Goal: Task Accomplishment & Management: Complete application form

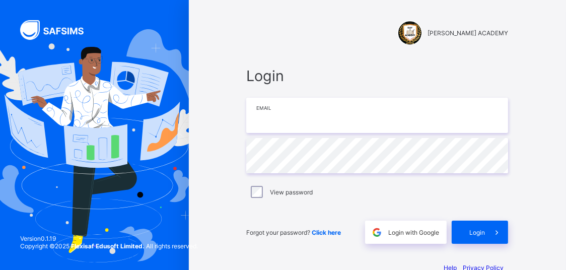
click at [283, 125] on input "email" at bounding box center [377, 115] width 262 height 35
type input "**********"
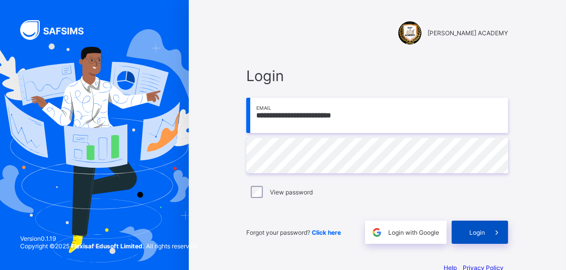
click at [457, 235] on div "Login" at bounding box center [480, 232] width 56 height 23
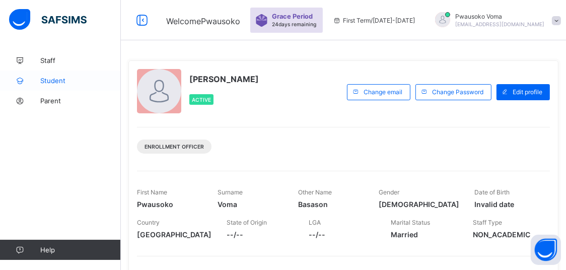
click at [57, 87] on link "Student" at bounding box center [60, 80] width 121 height 20
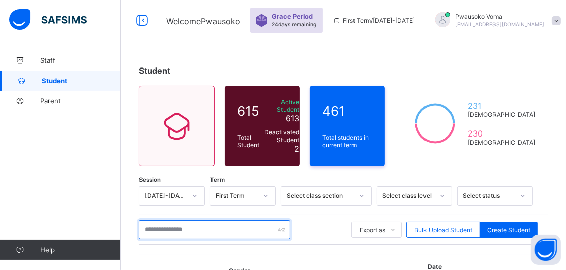
click at [204, 230] on input "text" at bounding box center [214, 229] width 151 height 19
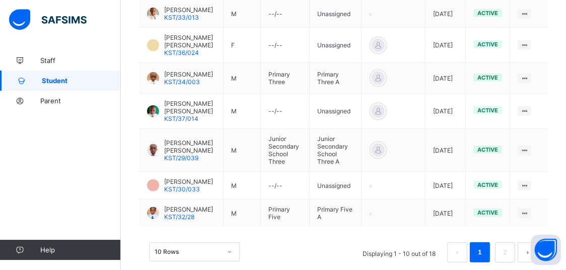
scroll to position [427, 0]
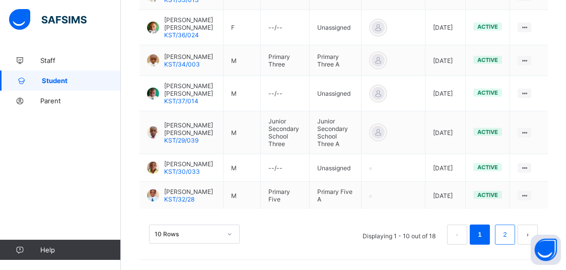
click at [510, 236] on link "2" at bounding box center [505, 234] width 10 height 13
click at [507, 231] on li "2" at bounding box center [505, 235] width 20 height 20
click at [510, 239] on link "2" at bounding box center [505, 234] width 10 height 13
click at [508, 234] on li "2" at bounding box center [505, 235] width 20 height 20
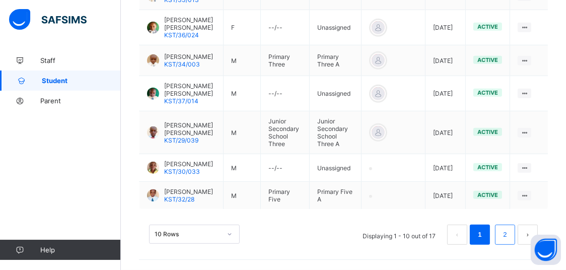
click at [510, 231] on link "2" at bounding box center [505, 234] width 10 height 13
click at [530, 226] on button "next page" at bounding box center [528, 235] width 20 height 20
click at [515, 236] on li "2" at bounding box center [505, 235] width 20 height 20
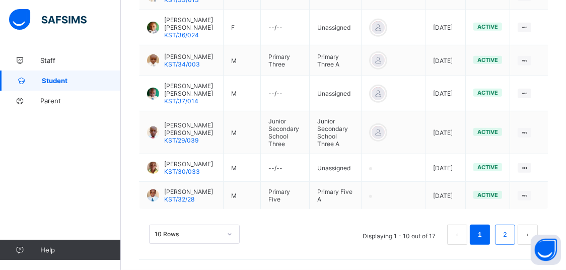
click at [510, 236] on link "2" at bounding box center [505, 234] width 10 height 13
click at [510, 235] on link "2" at bounding box center [505, 234] width 10 height 13
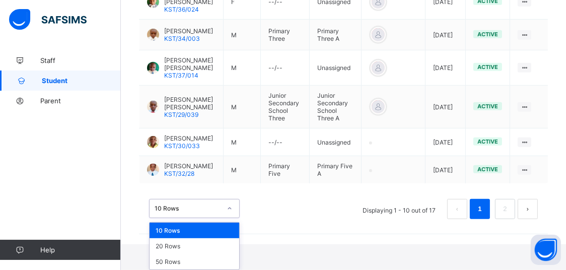
click at [193, 218] on div "option 10 Rows focused, 1 of 3. 3 results available. Use Up and Down to choose …" at bounding box center [194, 208] width 91 height 19
click at [192, 252] on div "20 Rows" at bounding box center [195, 246] width 90 height 16
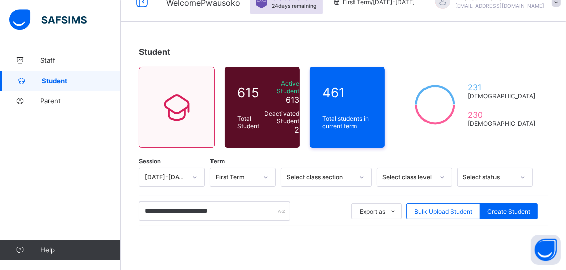
scroll to position [16, 0]
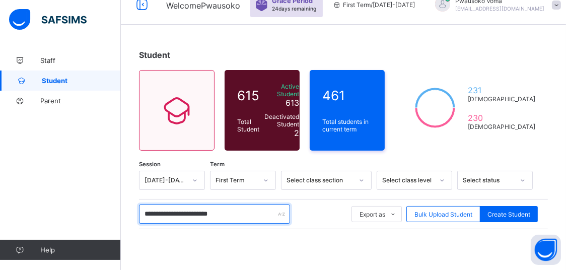
click at [238, 209] on input "**********" at bounding box center [214, 213] width 151 height 19
type input "*"
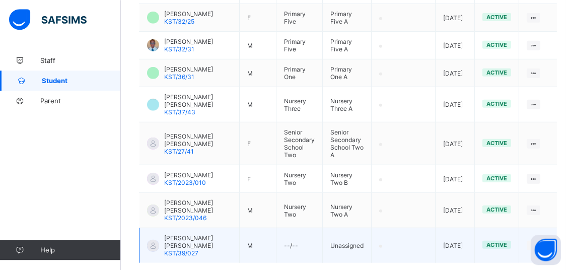
scroll to position [679, 0]
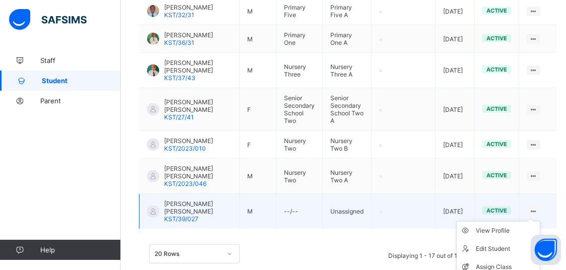
click at [533, 207] on icon at bounding box center [533, 211] width 9 height 8
click at [498, 262] on div "Assign Class" at bounding box center [506, 267] width 60 height 10
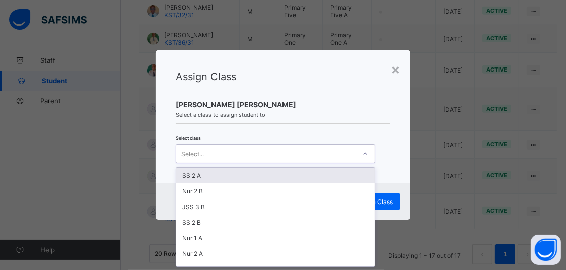
click at [330, 150] on div "Select..." at bounding box center [265, 154] width 179 height 14
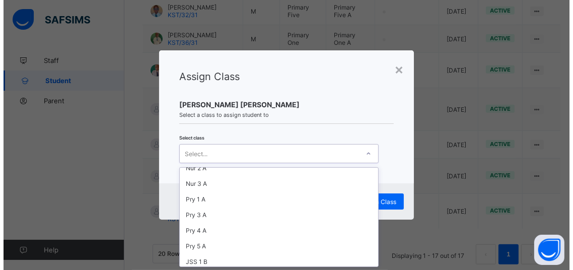
scroll to position [43, 0]
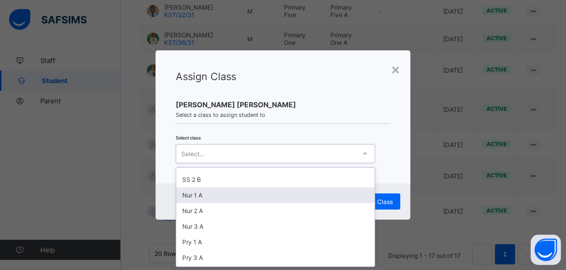
click at [202, 194] on div "Nur 1 A" at bounding box center [275, 195] width 198 height 16
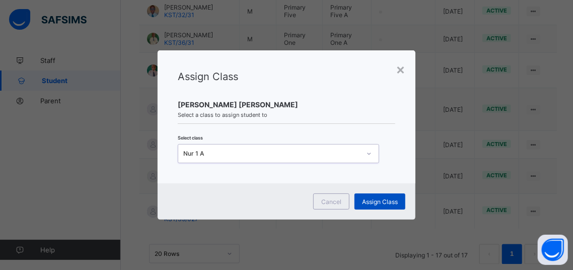
click at [373, 200] on span "Assign Class" at bounding box center [380, 202] width 36 height 8
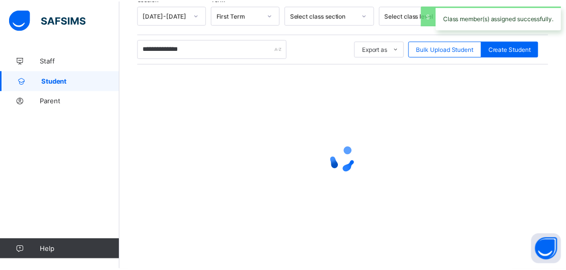
scroll to position [179, 0]
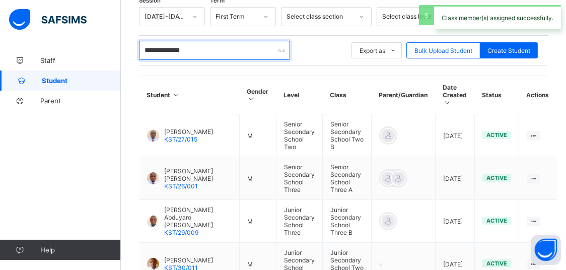
click at [208, 49] on input "**********" at bounding box center [214, 50] width 151 height 19
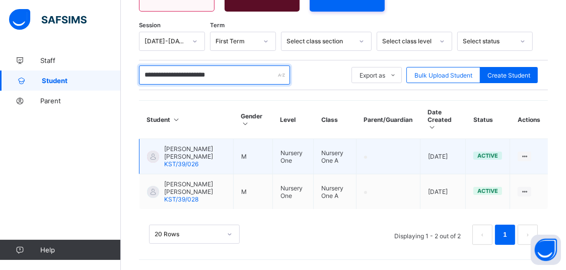
scroll to position [141, 0]
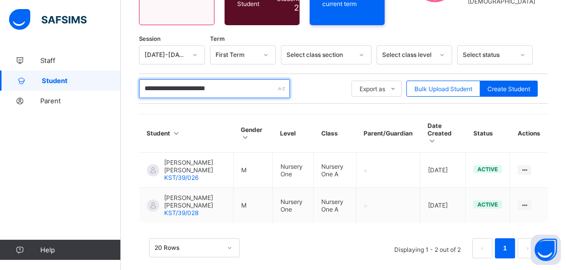
type input "**********"
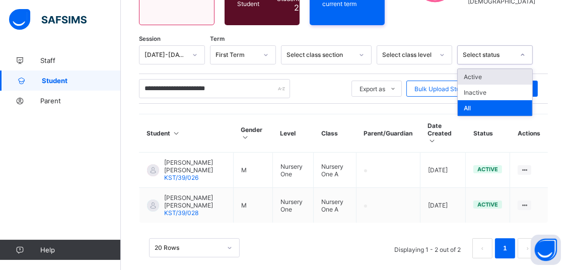
click at [486, 57] on div "Select status" at bounding box center [485, 55] width 55 height 14
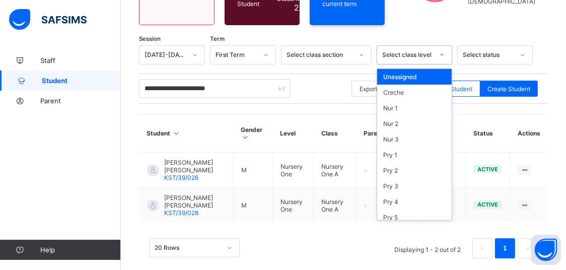
click at [452, 46] on div at bounding box center [442, 55] width 19 height 18
click at [409, 106] on div "Nur 1" at bounding box center [414, 108] width 75 height 16
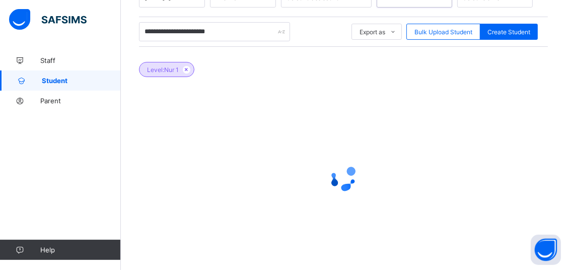
scroll to position [215, 0]
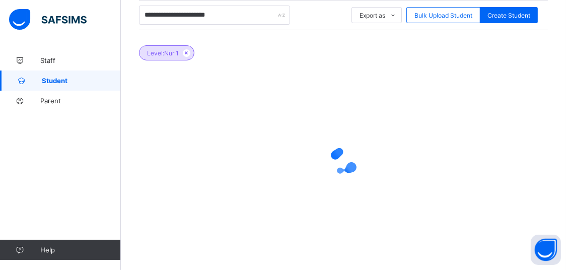
click at [402, 156] on div at bounding box center [343, 161] width 409 height 40
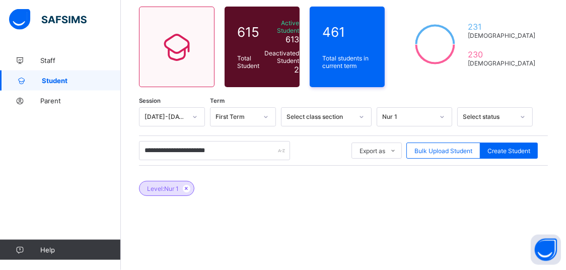
scroll to position [3, 0]
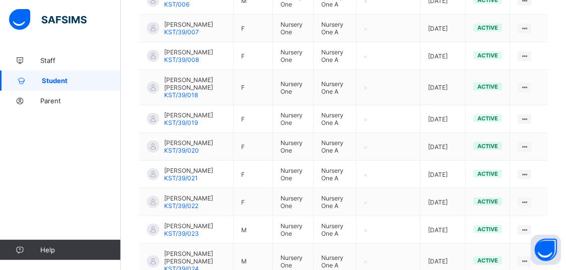
scroll to position [967, 0]
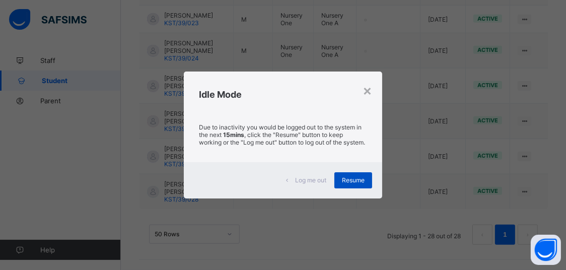
click at [363, 182] on span "Resume" at bounding box center [353, 180] width 23 height 8
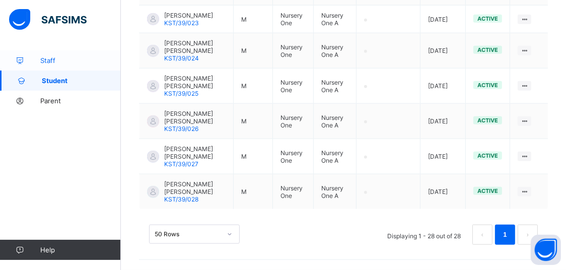
click at [57, 66] on link "Staff" at bounding box center [60, 60] width 121 height 20
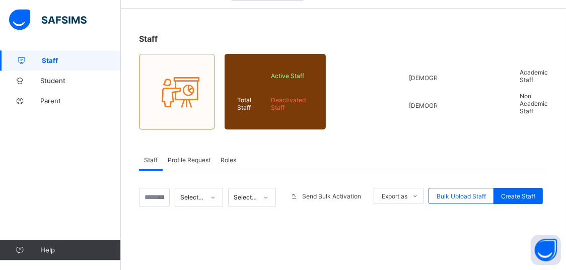
scroll to position [53, 0]
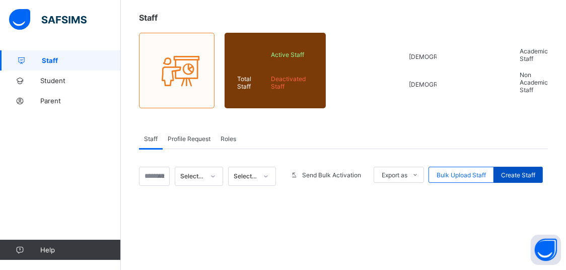
click at [533, 173] on span "Create Staff" at bounding box center [518, 175] width 34 height 8
select select "**"
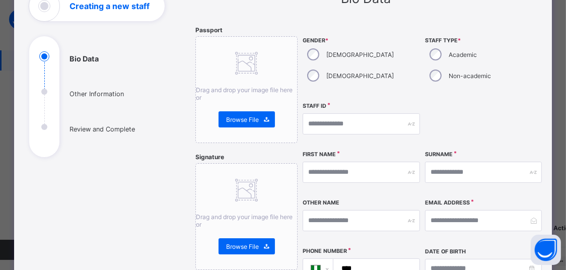
scroll to position [128, 0]
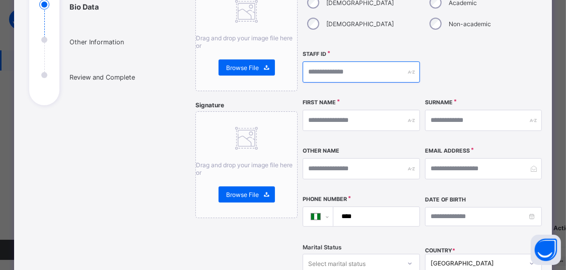
click at [329, 73] on input "text" at bounding box center [361, 71] width 117 height 21
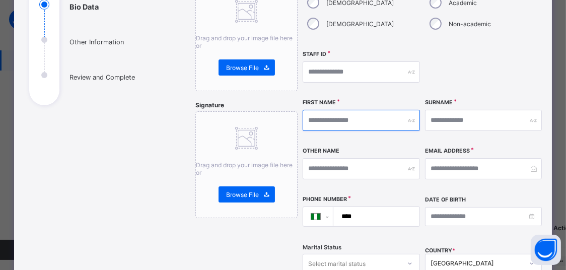
click at [342, 117] on input "text" at bounding box center [361, 120] width 117 height 21
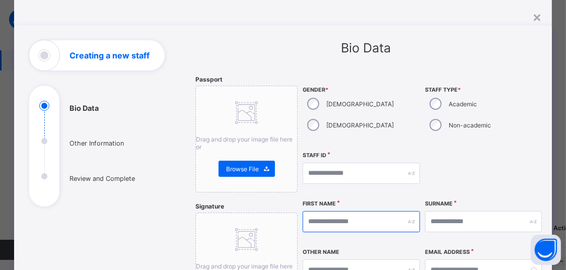
scroll to position [0, 0]
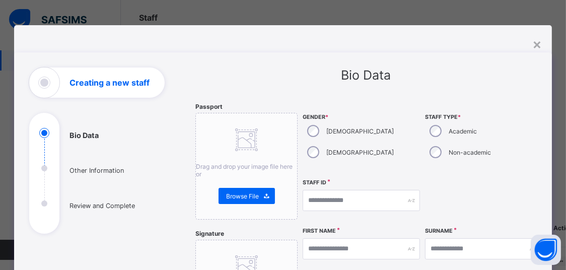
click at [538, 46] on div "×" at bounding box center [537, 43] width 10 height 17
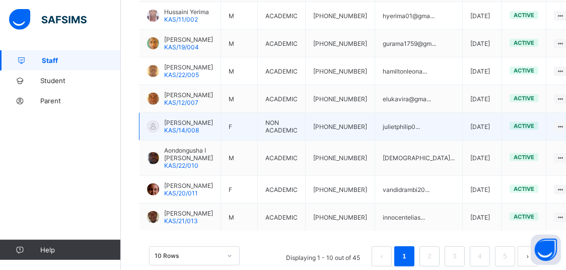
scroll to position [391, 0]
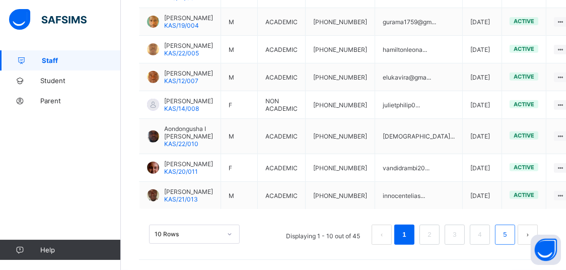
click at [508, 237] on li "5" at bounding box center [505, 235] width 20 height 20
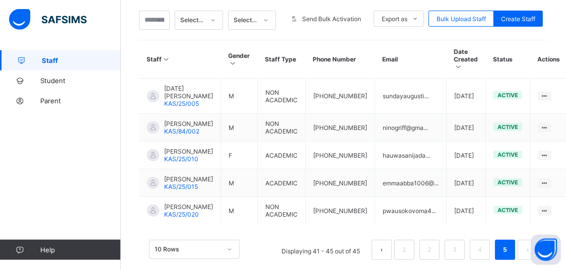
scroll to position [257, 0]
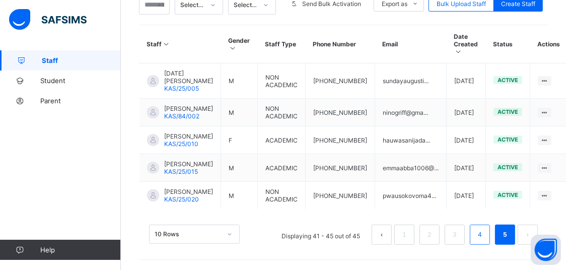
click at [484, 236] on link "4" at bounding box center [480, 234] width 10 height 13
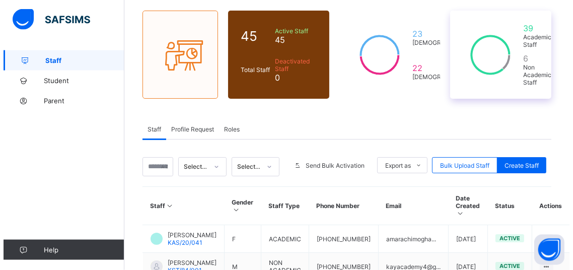
scroll to position [10, 0]
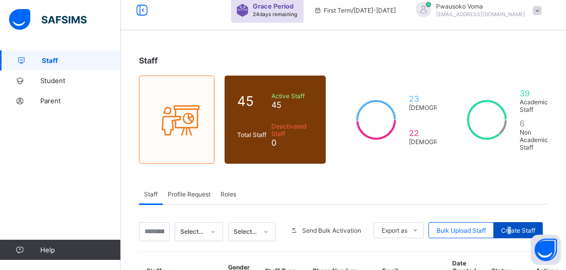
click at [516, 229] on span "Create Staff" at bounding box center [518, 231] width 34 height 8
select select "**"
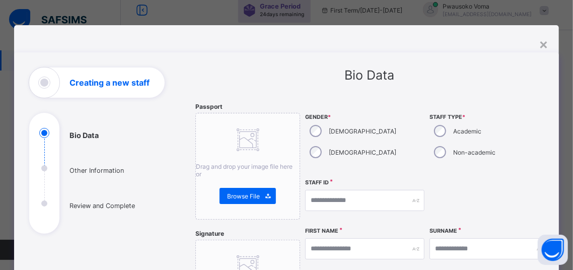
click at [361, 142] on div "[DEMOGRAPHIC_DATA]" at bounding box center [352, 152] width 94 height 21
click at [355, 203] on input "text" at bounding box center [364, 200] width 119 height 21
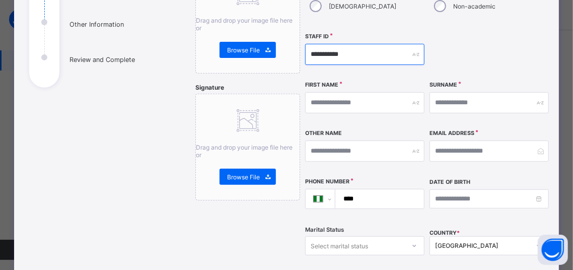
scroll to position [171, 0]
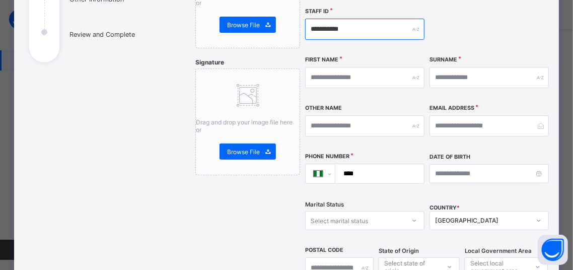
type input "**********"
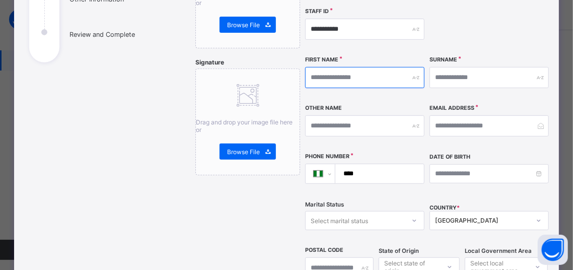
click at [363, 85] on input "text" at bounding box center [364, 77] width 119 height 21
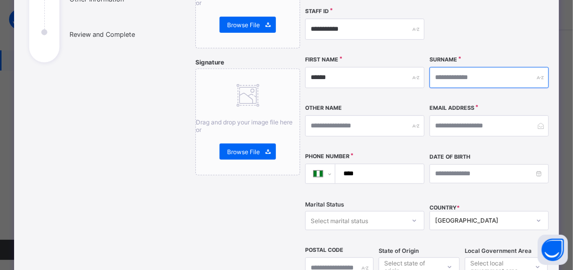
click at [436, 81] on input "text" at bounding box center [489, 77] width 119 height 21
drag, startPoint x: 426, startPoint y: 91, endPoint x: 373, endPoint y: 77, distance: 55.2
click at [373, 77] on div "**********" at bounding box center [427, 111] width 244 height 358
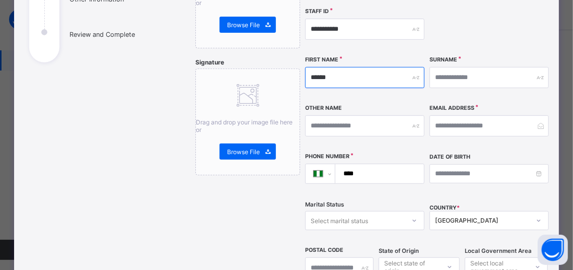
click at [373, 77] on input "******" at bounding box center [364, 77] width 119 height 21
type input "*"
type input "******"
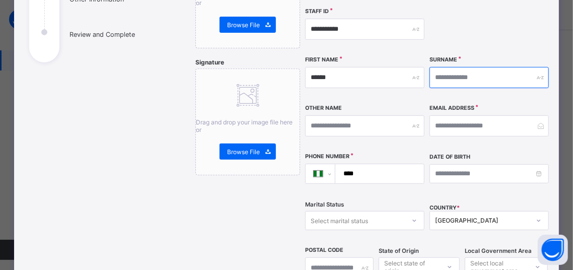
click at [466, 81] on input "text" at bounding box center [489, 77] width 119 height 21
type input "*"
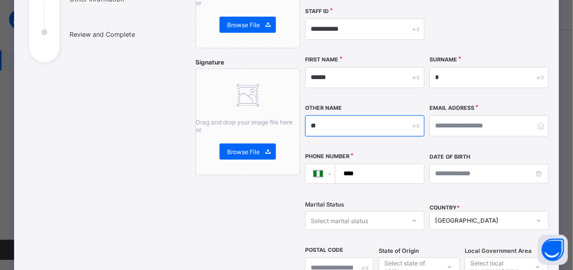
type input "*"
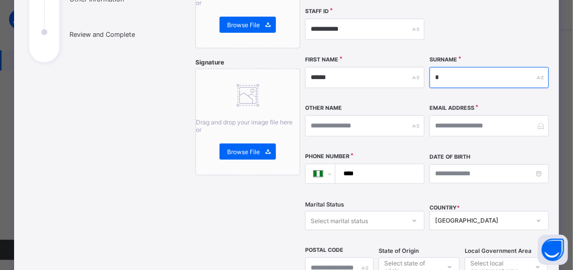
click at [446, 82] on input "*" at bounding box center [489, 77] width 119 height 21
type input "******"
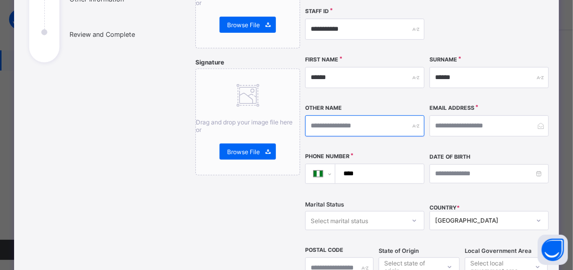
click at [354, 132] on input "text" at bounding box center [364, 125] width 119 height 21
type input "*****"
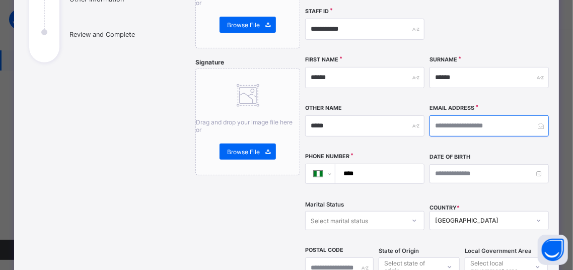
click at [441, 127] on input "email" at bounding box center [489, 125] width 119 height 21
type input "**********"
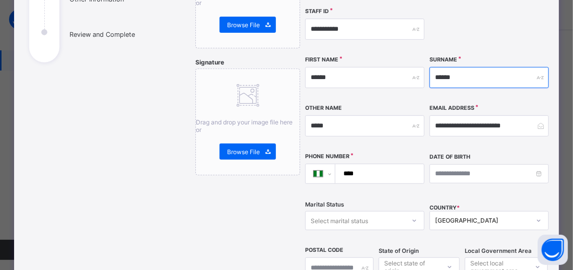
drag, startPoint x: 439, startPoint y: 77, endPoint x: 433, endPoint y: 80, distance: 6.5
click at [438, 77] on input "******" at bounding box center [489, 77] width 119 height 21
type input "*******"
click at [390, 183] on input "****" at bounding box center [378, 173] width 80 height 19
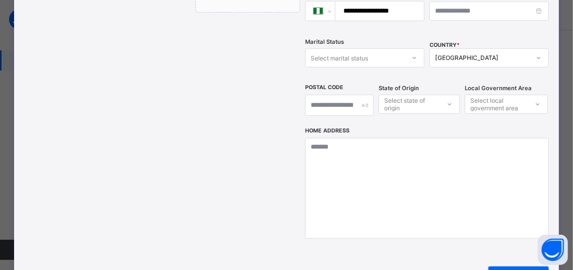
scroll to position [327, 0]
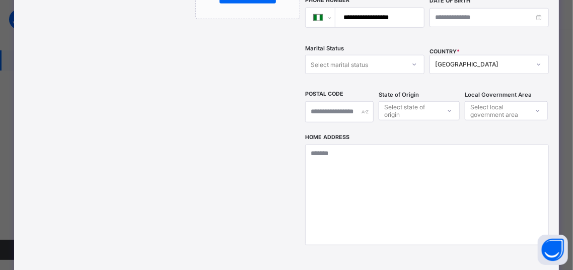
type input "**********"
click at [407, 69] on div at bounding box center [414, 64] width 17 height 16
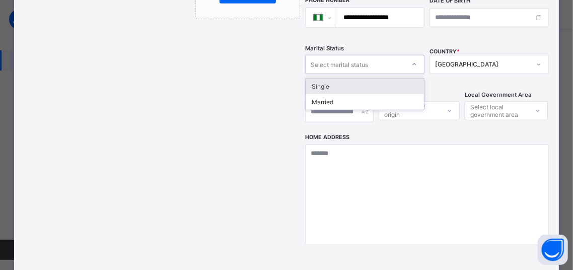
click at [392, 92] on div "Single" at bounding box center [365, 87] width 118 height 16
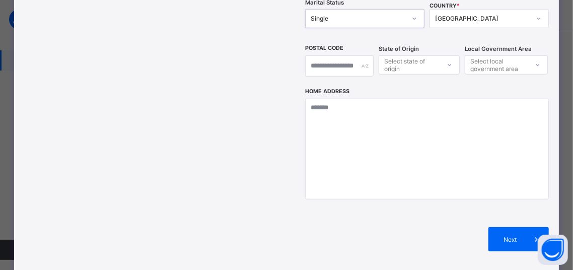
scroll to position [370, 0]
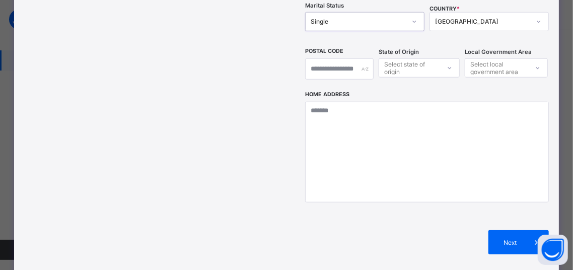
click at [419, 70] on div "Select state of origin" at bounding box center [411, 67] width 54 height 19
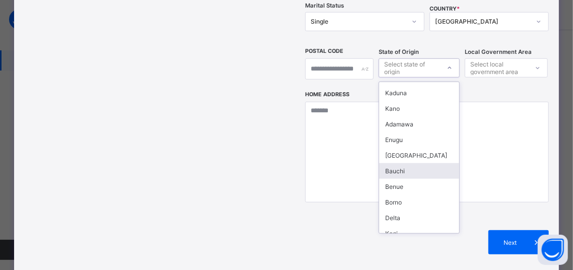
scroll to position [325, 0]
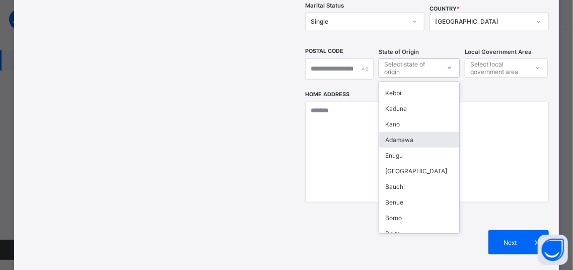
click at [407, 132] on div "Adamawa" at bounding box center [419, 140] width 80 height 16
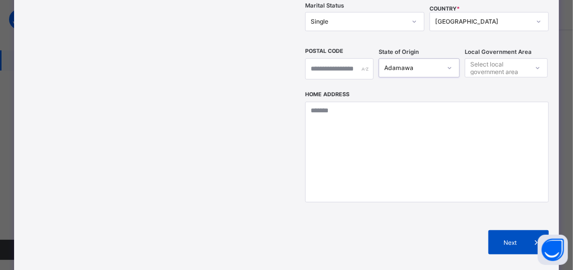
click at [505, 240] on span "Next" at bounding box center [510, 243] width 29 height 8
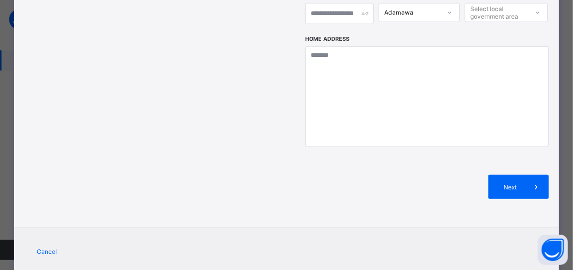
scroll to position [456, 0]
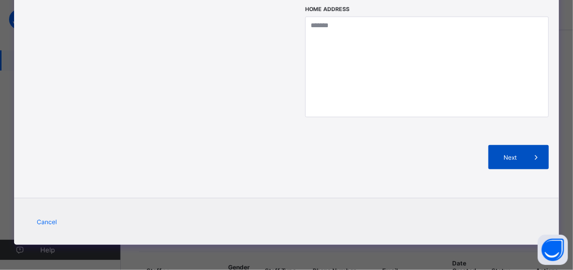
click at [503, 153] on div "Next" at bounding box center [518, 157] width 60 height 24
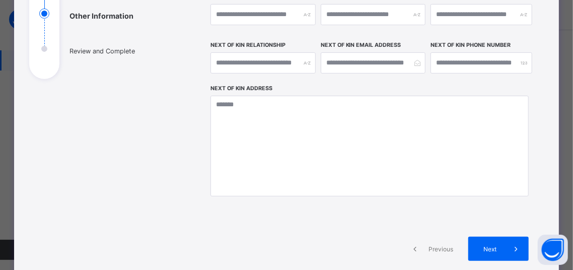
scroll to position [254, 0]
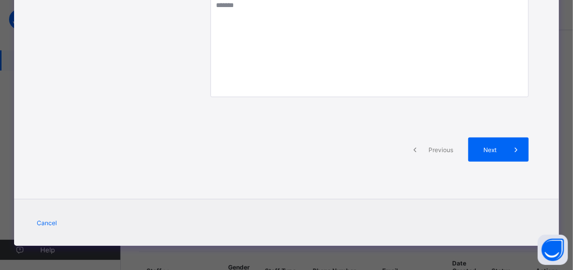
click at [432, 151] on span "Previous" at bounding box center [442, 150] width 28 height 8
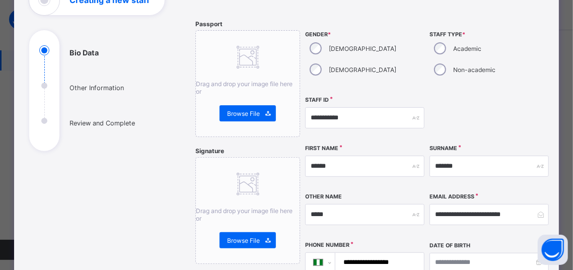
scroll to position [40, 0]
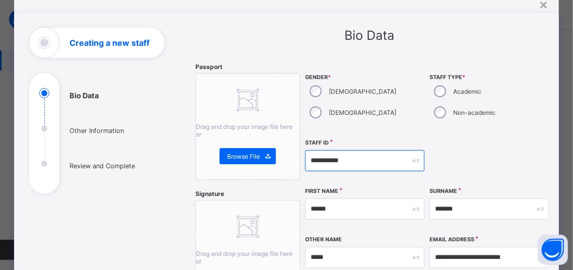
click at [346, 153] on input "**********" at bounding box center [364, 160] width 119 height 21
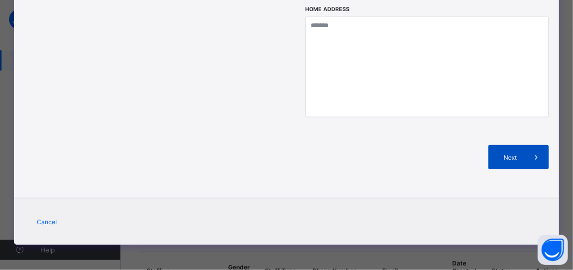
type input "**********"
click at [496, 165] on div "Next" at bounding box center [518, 157] width 60 height 24
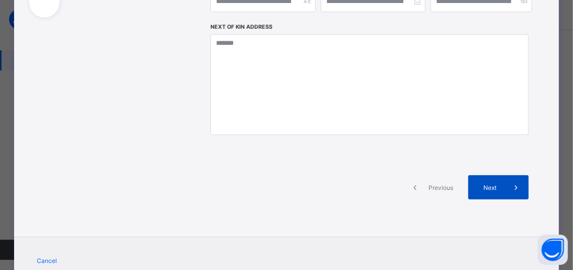
scroll to position [254, 0]
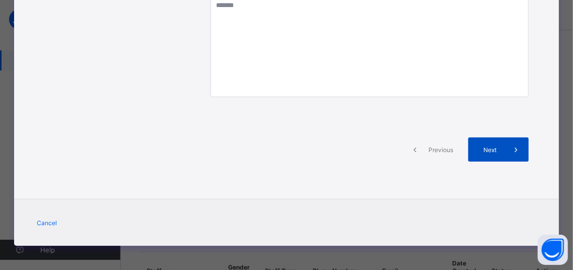
click at [488, 141] on div "Next" at bounding box center [498, 149] width 60 height 24
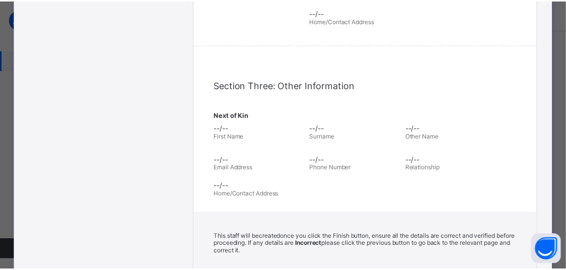
scroll to position [397, 0]
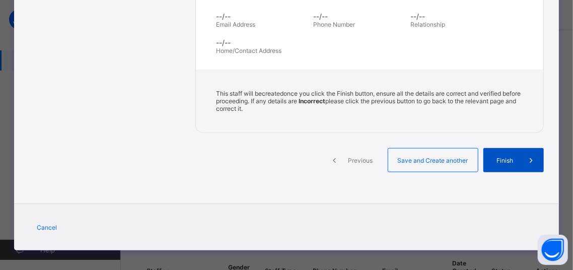
click at [493, 149] on div "Finish" at bounding box center [513, 160] width 60 height 24
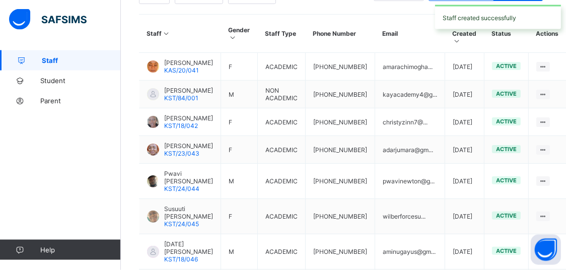
scroll to position [433, 0]
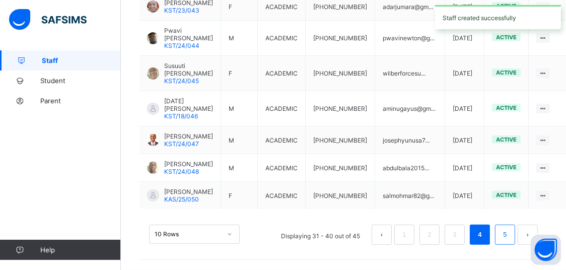
click at [515, 231] on li "5" at bounding box center [505, 235] width 20 height 20
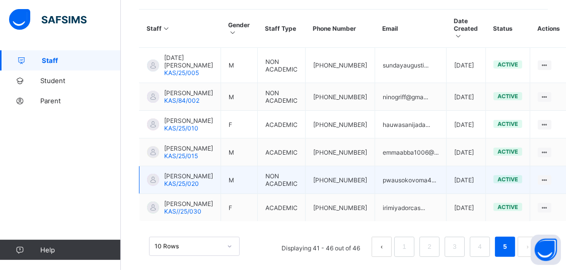
scroll to position [297, 0]
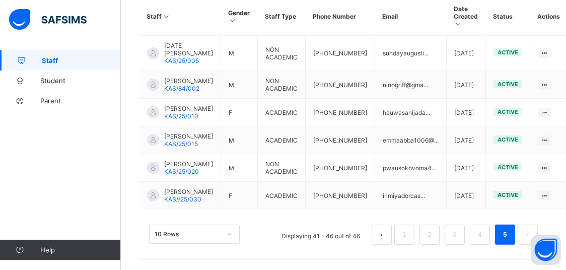
click at [387, 238] on button "prev page" at bounding box center [382, 235] width 20 height 20
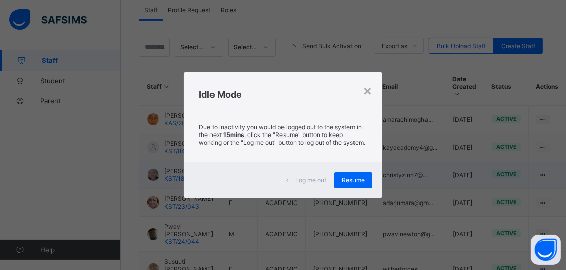
click at [355, 183] on span "Resume" at bounding box center [353, 180] width 23 height 8
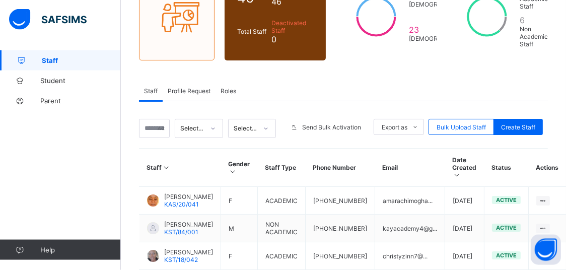
scroll to position [0, 0]
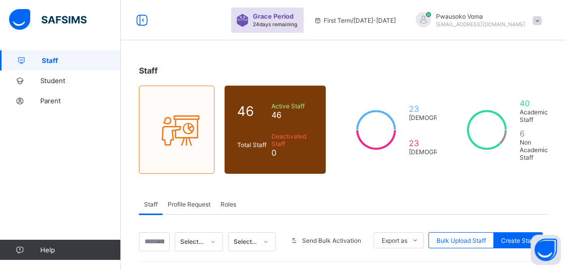
click at [542, 22] on span at bounding box center [537, 20] width 9 height 9
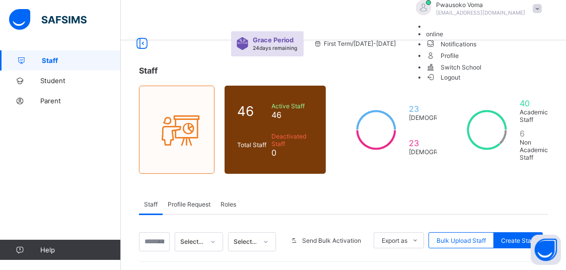
click at [461, 83] on span "Logout" at bounding box center [443, 77] width 35 height 11
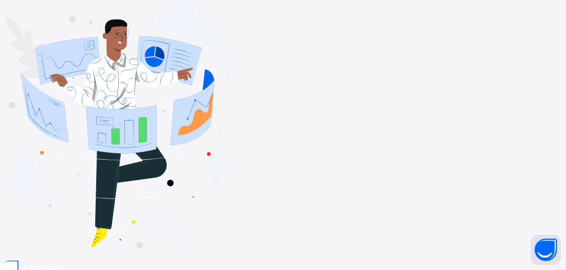
type input "**********"
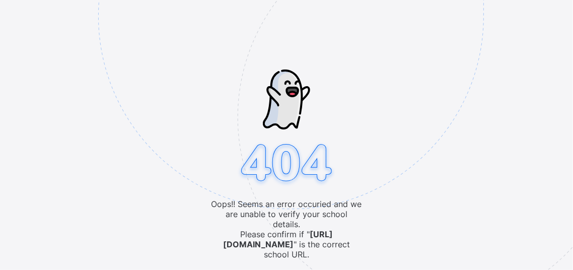
click at [287, 265] on img at bounding box center [360, 66] width 525 height 487
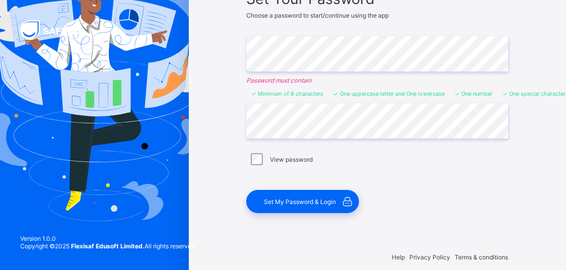
scroll to position [106, 0]
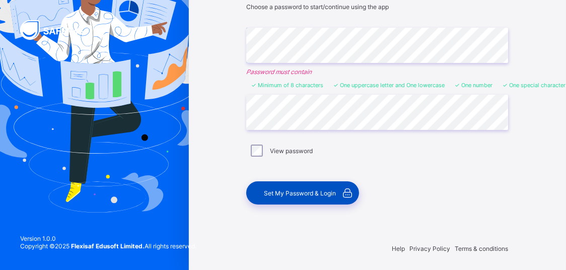
click at [336, 190] on span "Set My Password & Login" at bounding box center [300, 193] width 72 height 8
click at [302, 189] on span "Set My Password & Login" at bounding box center [300, 193] width 72 height 8
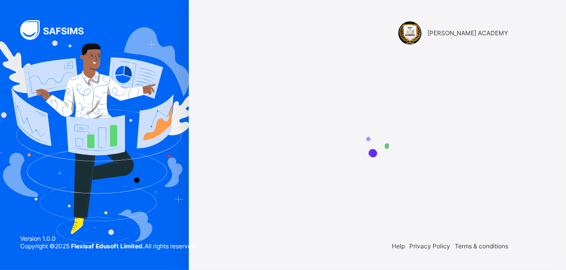
scroll to position [0, 0]
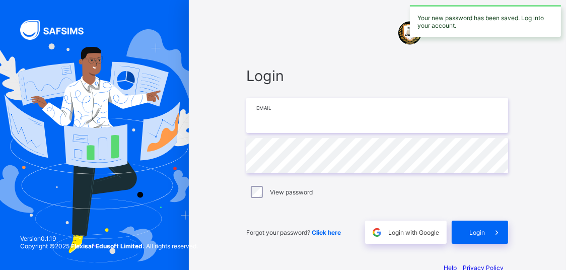
click at [299, 124] on input "email" at bounding box center [377, 115] width 262 height 35
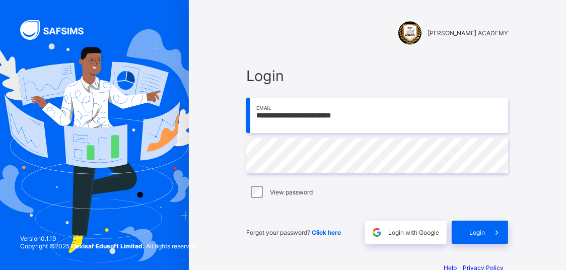
type input "**********"
click at [503, 226] on span at bounding box center [496, 232] width 23 height 23
type input "**********"
click at [474, 235] on div "Login" at bounding box center [480, 232] width 56 height 23
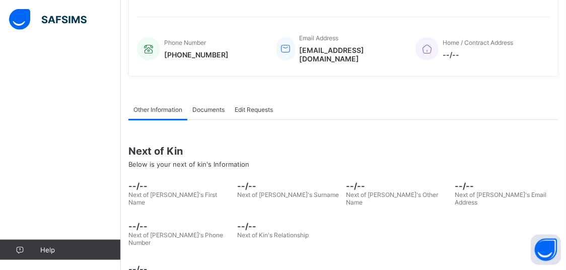
scroll to position [230, 0]
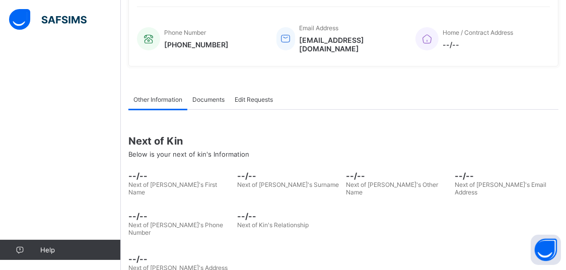
click at [224, 96] on span "Documents" at bounding box center [208, 100] width 32 height 8
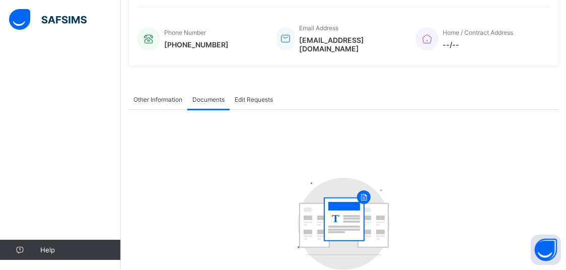
click at [148, 96] on span "Other Information" at bounding box center [157, 100] width 49 height 8
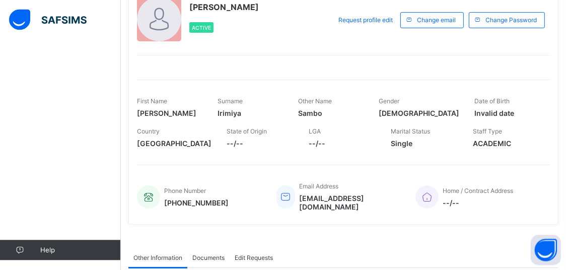
scroll to position [0, 0]
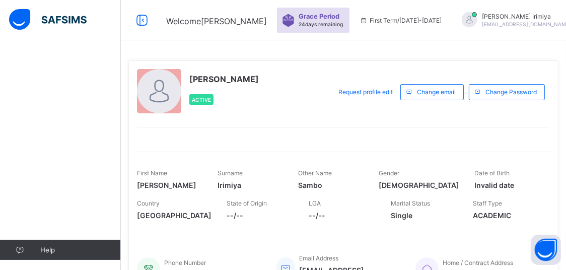
click at [360, 13] on div "First Term / 2025-2026" at bounding box center [401, 20] width 92 height 40
click at [361, 15] on div "First Term / 2025-2026" at bounding box center [401, 20] width 92 height 40
drag, startPoint x: 174, startPoint y: 26, endPoint x: 130, endPoint y: 17, distance: 44.7
click at [168, 25] on span "Welcome Dorcas" at bounding box center [216, 21] width 101 height 10
click at [130, 17] on div at bounding box center [142, 20] width 32 height 16
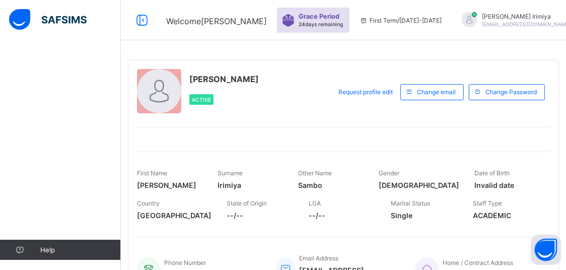
click at [24, 18] on img at bounding box center [48, 19] width 78 height 21
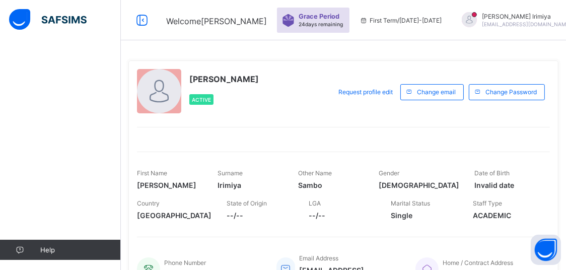
click at [129, 70] on div "Dorcas Sambo Irimiya Active Request profile edit Change email Change Password F…" at bounding box center [343, 178] width 430 height 236
click at [143, 20] on icon at bounding box center [141, 20] width 17 height 15
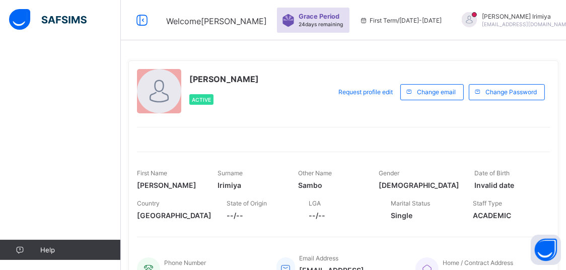
click at [535, 23] on div "Dorcas Irimiya irimiyadorcas401@gmail.com" at bounding box center [522, 20] width 141 height 17
click at [522, 97] on span "Logout" at bounding box center [555, 100] width 66 height 12
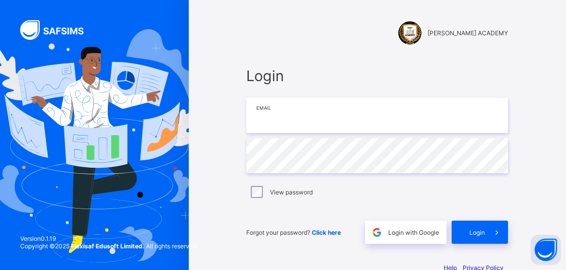
click at [311, 118] on input "email" at bounding box center [377, 115] width 262 height 35
type input "**********"
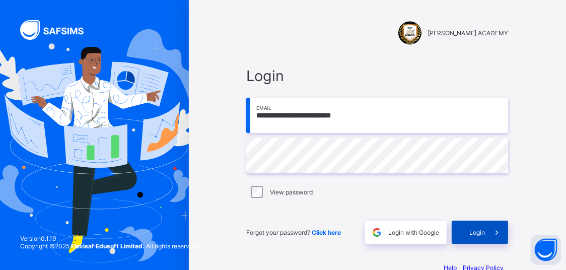
click at [487, 240] on div "Login" at bounding box center [480, 232] width 56 height 23
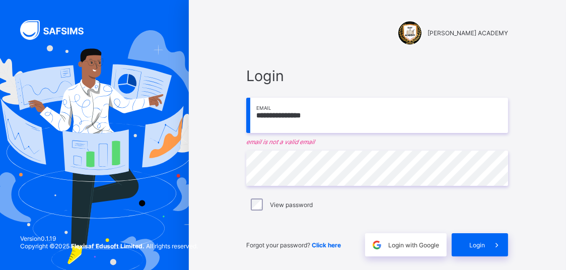
click at [345, 113] on input "**********" at bounding box center [377, 115] width 262 height 35
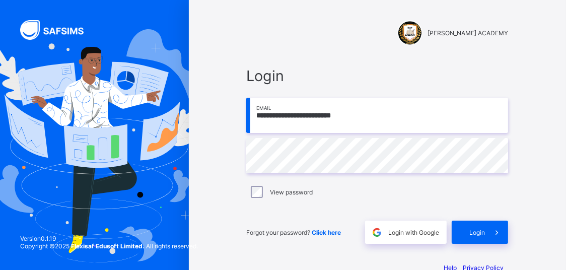
type input "**********"
click at [267, 185] on div "View password" at bounding box center [377, 191] width 262 height 21
click at [467, 233] on div "Login" at bounding box center [480, 232] width 56 height 23
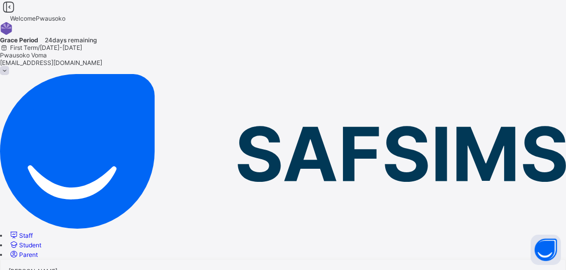
click at [33, 232] on span "Staff" at bounding box center [26, 236] width 14 height 8
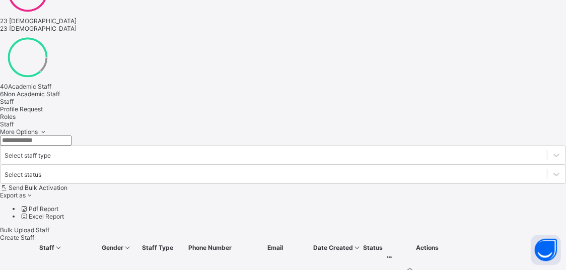
scroll to position [391, 0]
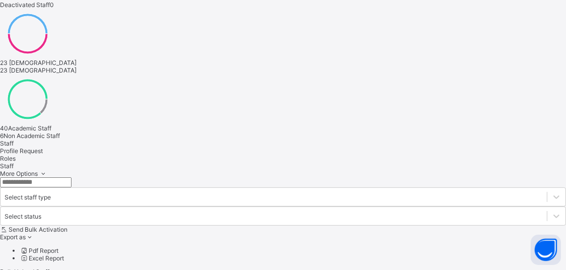
scroll to position [297, 0]
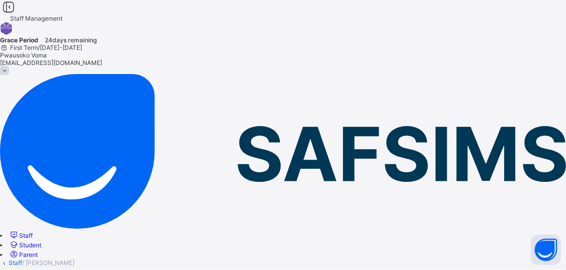
select select "**"
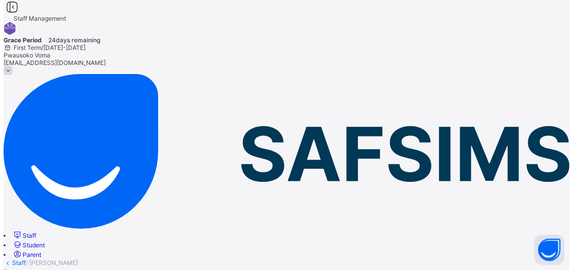
scroll to position [385, 0]
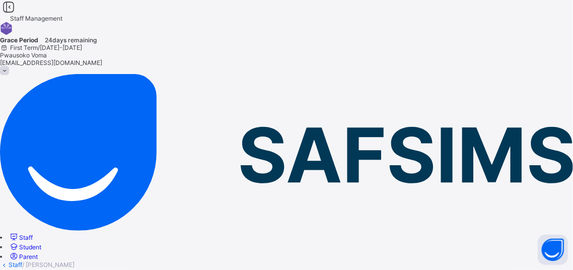
scroll to position [254, 0]
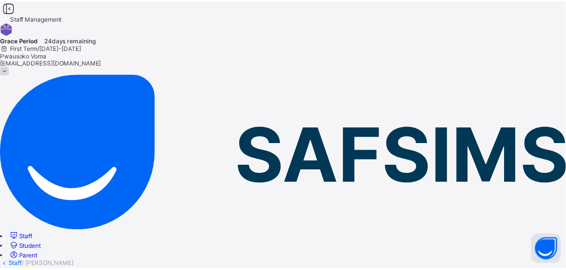
scroll to position [397, 0]
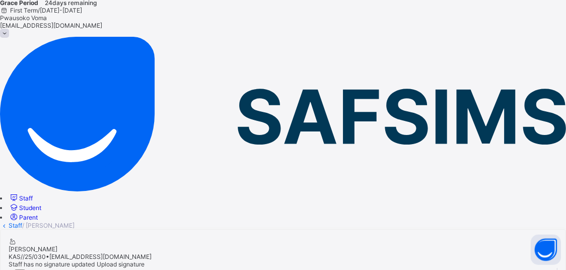
scroll to position [0, 0]
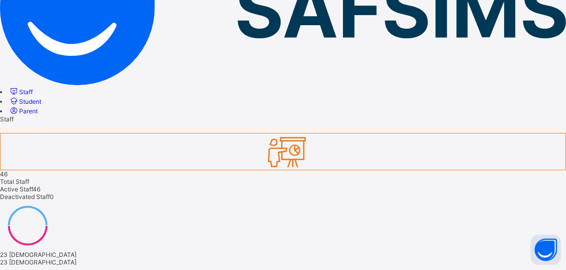
scroll to position [142, 0]
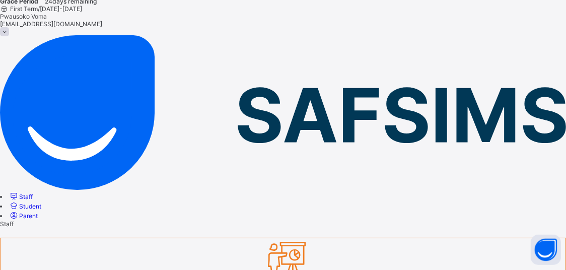
scroll to position [0, 0]
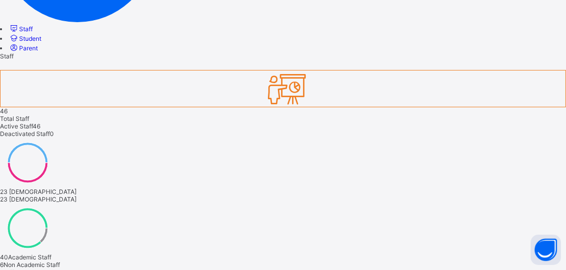
scroll to position [163, 0]
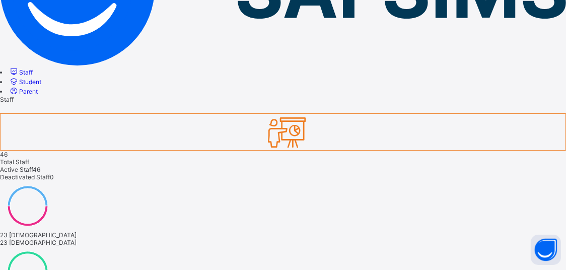
click at [33, 68] on span "Staff" at bounding box center [26, 72] width 14 height 8
click at [41, 82] on span "Student" at bounding box center [30, 82] width 22 height 8
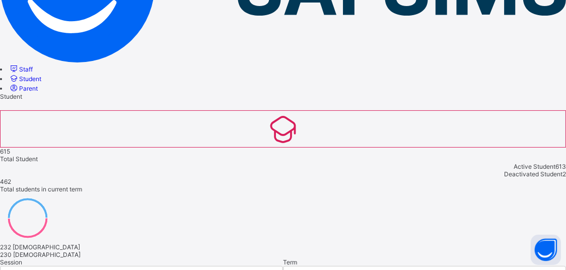
scroll to position [113, 0]
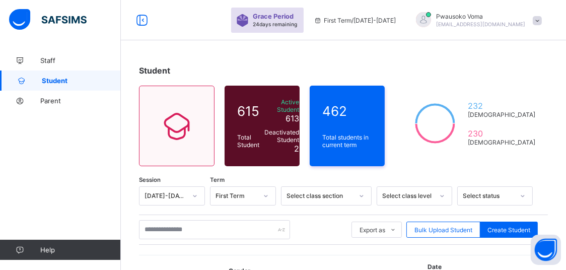
click at [542, 21] on span at bounding box center [537, 20] width 9 height 9
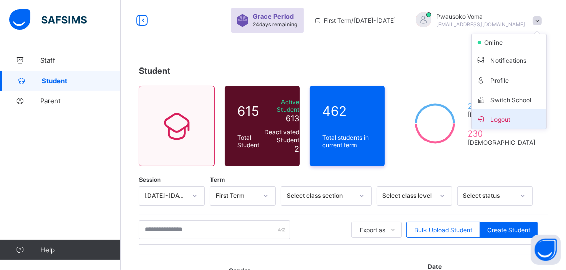
click at [533, 121] on span "Logout" at bounding box center [509, 119] width 66 height 12
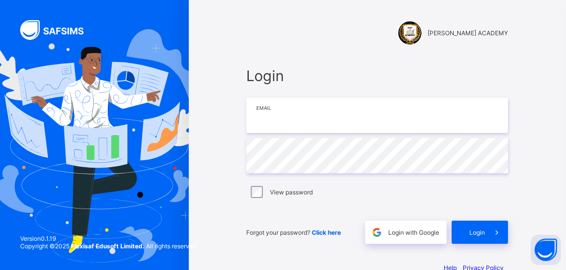
click at [352, 110] on input "email" at bounding box center [377, 115] width 262 height 35
type input "**********"
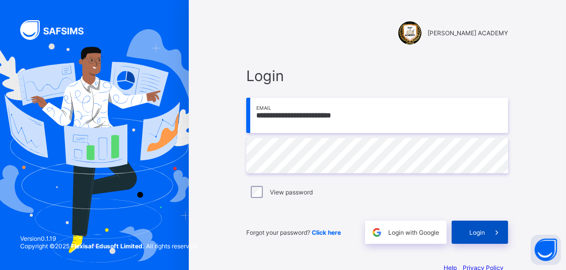
click at [473, 227] on div "Login" at bounding box center [480, 232] width 56 height 23
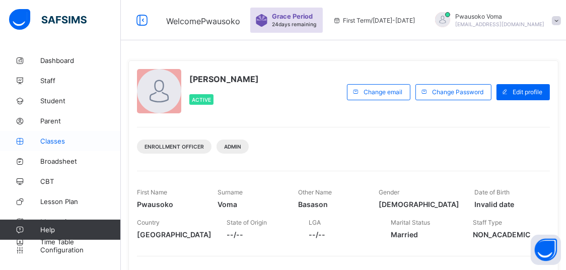
click at [70, 145] on link "Classes" at bounding box center [60, 141] width 121 height 20
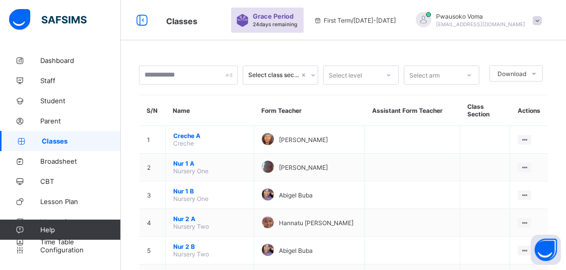
click at [397, 73] on div at bounding box center [388, 75] width 17 height 16
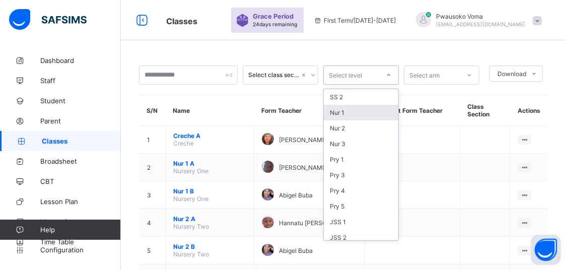
click at [348, 110] on div "Nur 1" at bounding box center [361, 113] width 75 height 16
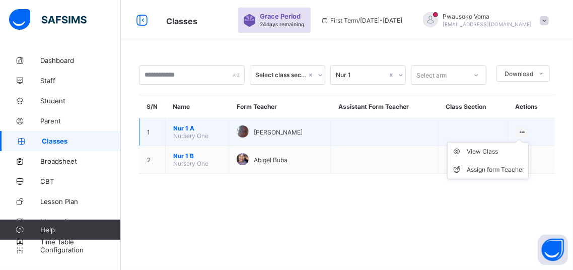
click at [525, 142] on ul "View Class Assign form Teacher" at bounding box center [488, 160] width 82 height 37
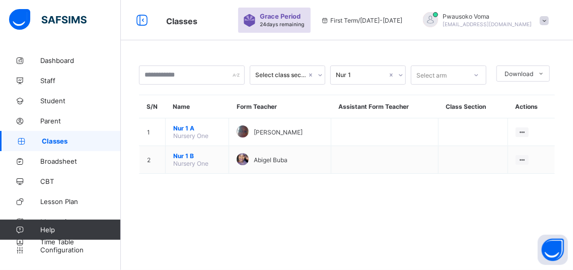
click at [42, 139] on span "Classes" at bounding box center [81, 141] width 79 height 8
click at [270, 213] on div "Select class section Nur 1 Select arm Download Pdf Report Excel Report S/N Name…" at bounding box center [347, 135] width 452 height 270
click at [40, 138] on icon at bounding box center [22, 141] width 40 height 8
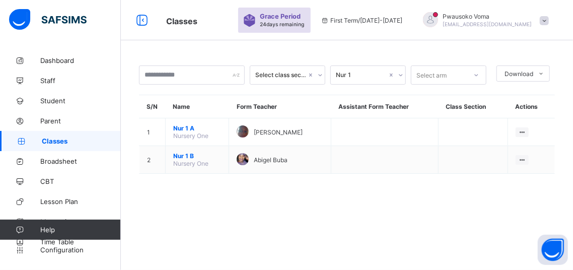
click at [40, 138] on icon at bounding box center [22, 141] width 40 height 8
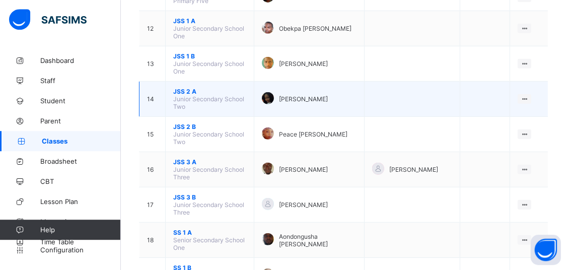
scroll to position [423, 0]
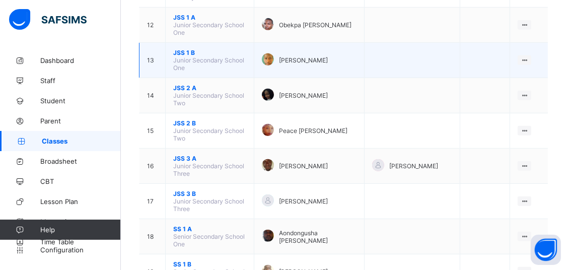
click at [189, 49] on span "JSS 1 B" at bounding box center [209, 53] width 73 height 8
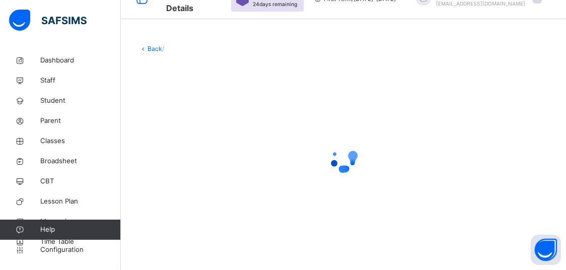
scroll to position [21, 0]
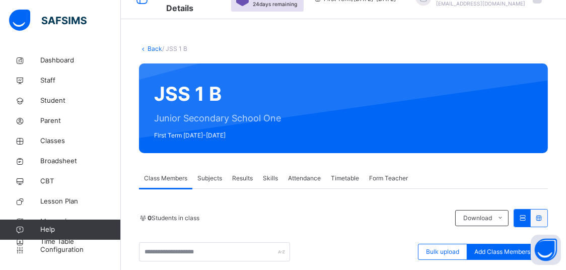
click at [386, 173] on div "Form Teacher" at bounding box center [388, 178] width 49 height 20
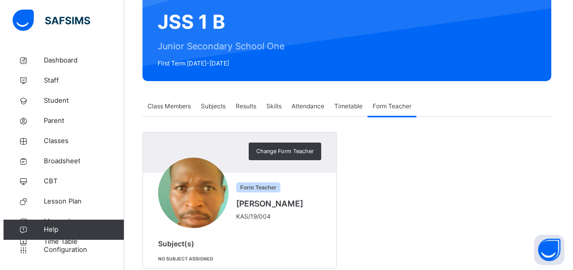
scroll to position [116, 0]
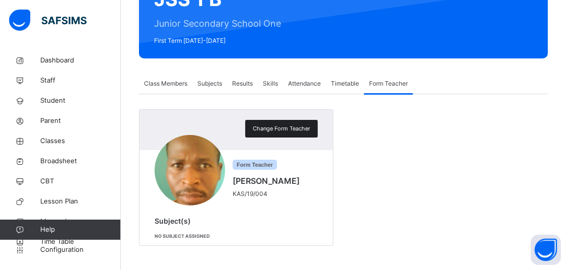
click at [259, 128] on span "Change Form Teacher" at bounding box center [281, 128] width 57 height 9
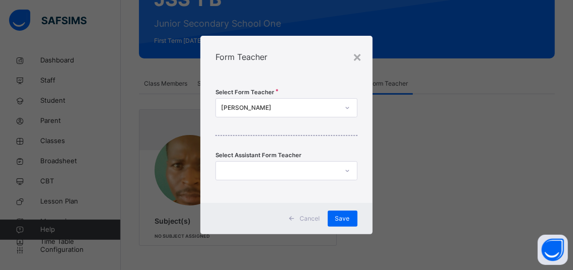
click at [255, 109] on div "[PERSON_NAME]" at bounding box center [279, 107] width 117 height 9
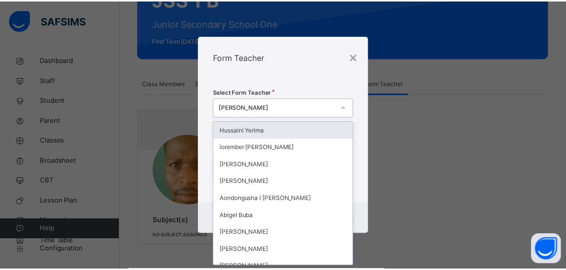
scroll to position [0, 0]
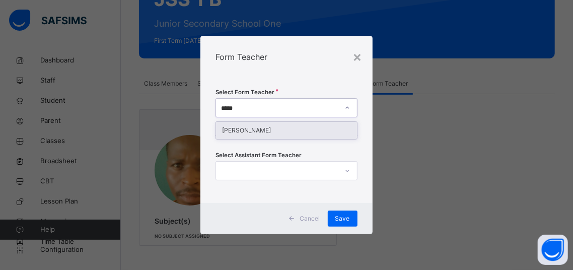
type input "******"
click at [255, 130] on div "[PERSON_NAME]" at bounding box center [286, 130] width 140 height 17
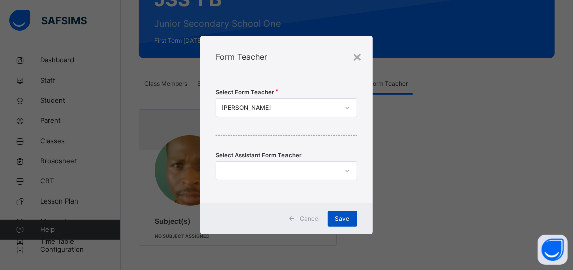
click at [337, 225] on div "Save" at bounding box center [343, 218] width 30 height 16
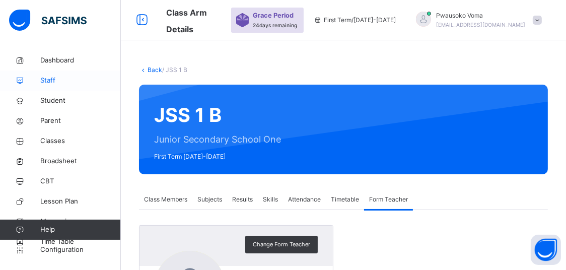
click at [33, 88] on link "Staff" at bounding box center [60, 80] width 121 height 20
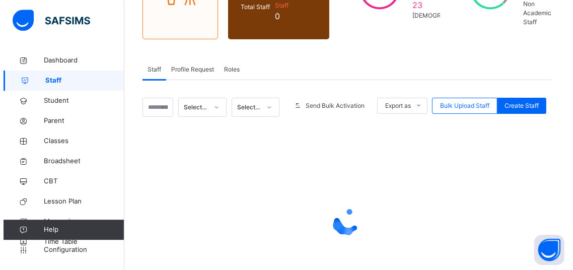
scroll to position [159, 0]
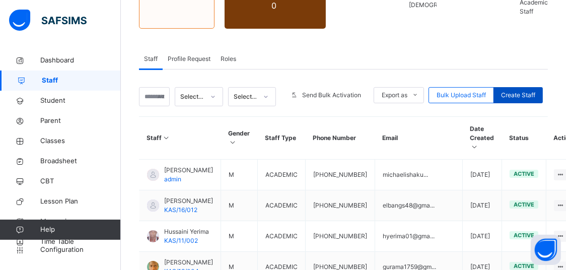
click at [524, 93] on span "Create Staff" at bounding box center [518, 95] width 34 height 9
select select "**"
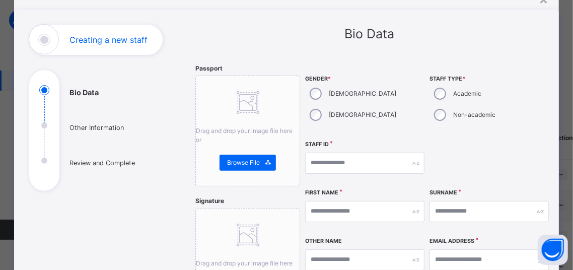
scroll to position [86, 0]
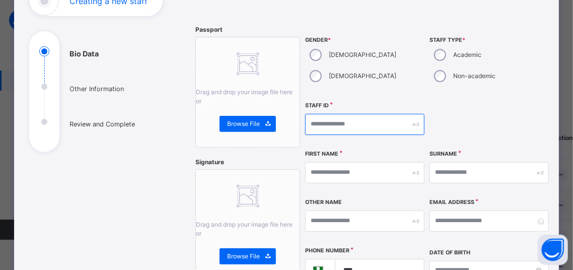
click at [344, 132] on input "text" at bounding box center [364, 124] width 119 height 21
click at [341, 128] on input "text" at bounding box center [364, 124] width 119 height 21
click at [442, 55] on div "Academic" at bounding box center [457, 54] width 54 height 21
click at [358, 130] on input "text" at bounding box center [364, 124] width 119 height 21
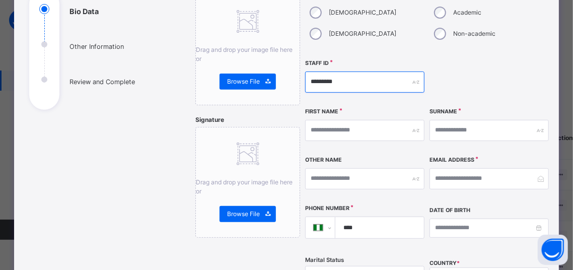
scroll to position [128, 0]
type input "*********"
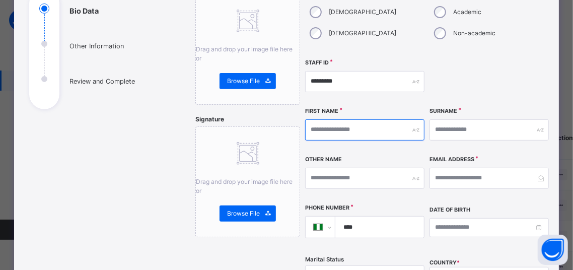
click at [352, 132] on input "text" at bounding box center [364, 129] width 119 height 21
type input "********"
click at [404, 117] on div "First Name ********" at bounding box center [364, 129] width 119 height 43
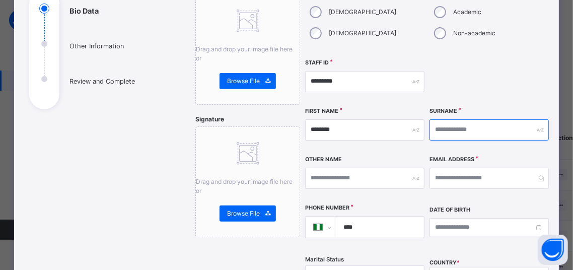
click at [456, 125] on input "text" at bounding box center [489, 129] width 119 height 21
type input "*****"
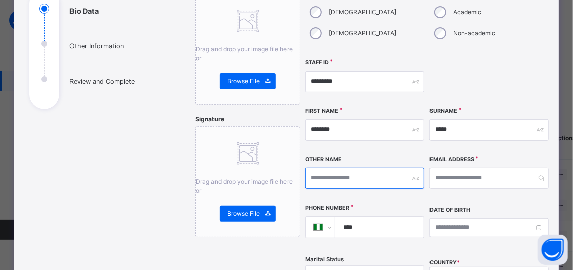
click at [331, 178] on input "text" at bounding box center [364, 178] width 119 height 21
type input "*****"
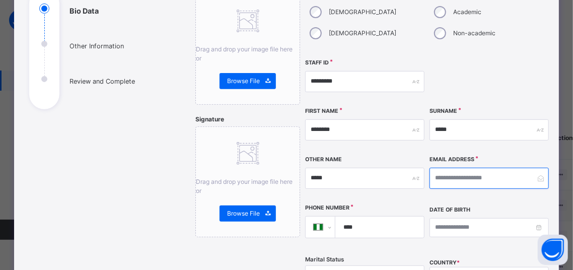
click at [459, 184] on input "email" at bounding box center [489, 178] width 119 height 21
type input "**********"
click at [366, 229] on input "****" at bounding box center [378, 227] width 80 height 21
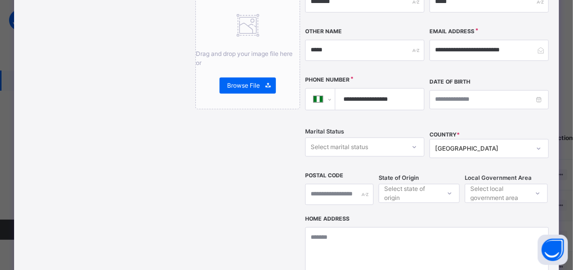
scroll to position [257, 0]
type input "**********"
click at [389, 149] on div "Select marital status" at bounding box center [355, 146] width 99 height 16
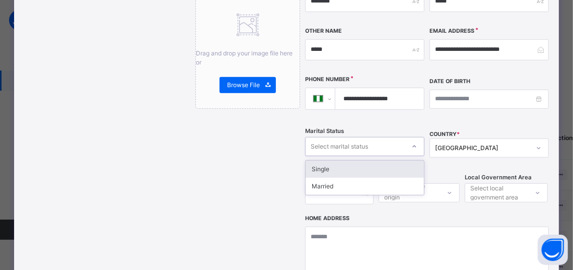
click at [389, 149] on div "Select marital status" at bounding box center [355, 146] width 99 height 16
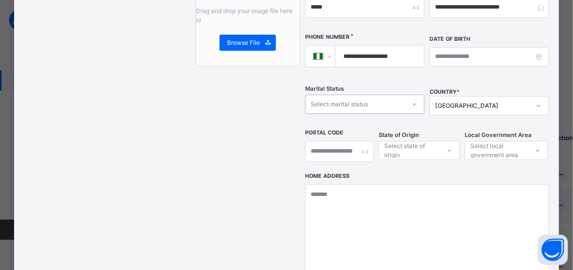
scroll to position [300, 0]
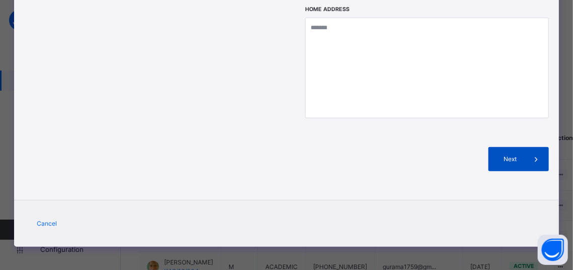
click at [521, 155] on span "Next" at bounding box center [510, 159] width 29 height 9
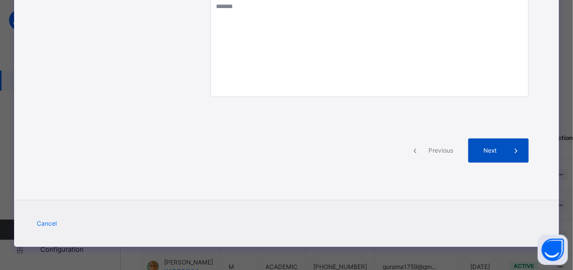
click at [505, 155] on span at bounding box center [517, 150] width 24 height 24
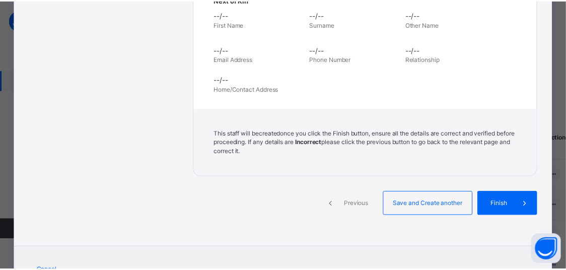
scroll to position [436, 0]
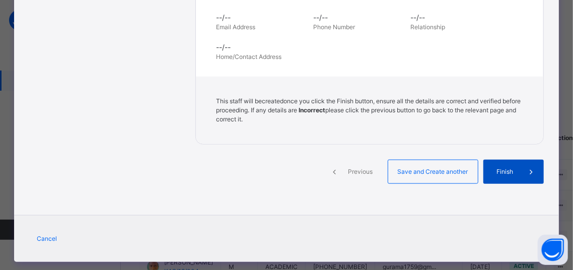
click at [492, 179] on div "Finish" at bounding box center [513, 172] width 60 height 24
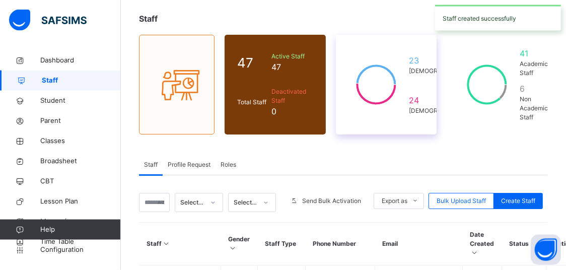
scroll to position [0, 0]
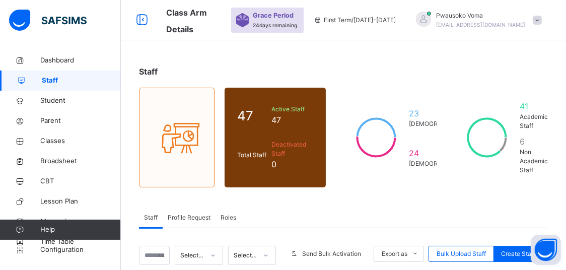
drag, startPoint x: 500, startPoint y: 22, endPoint x: 508, endPoint y: 18, distance: 8.3
click at [503, 21] on div "Pwausoko Voma [EMAIL_ADDRESS][DOMAIN_NAME]" at bounding box center [480, 20] width 89 height 18
click at [38, 132] on link "Classes" at bounding box center [60, 141] width 121 height 20
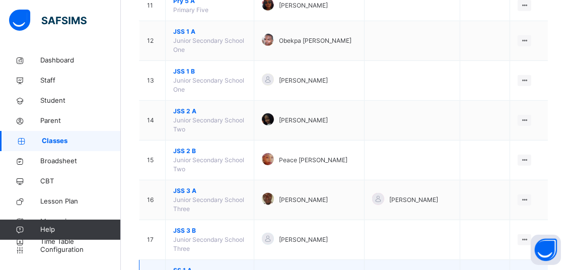
scroll to position [287, 0]
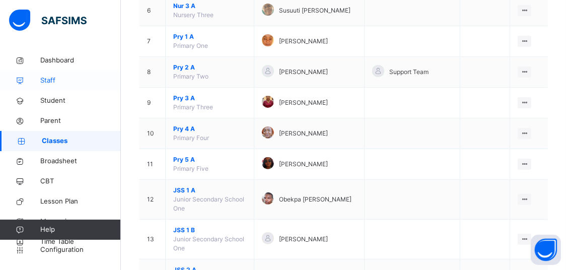
click at [83, 88] on link "Staff" at bounding box center [60, 80] width 121 height 20
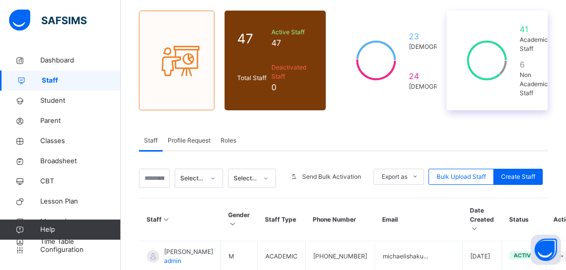
scroll to position [53, 0]
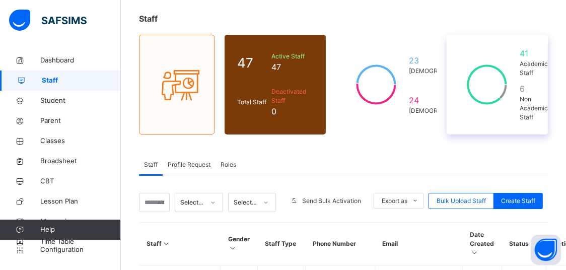
click at [539, 107] on span "Non Academic Staff" at bounding box center [534, 108] width 28 height 27
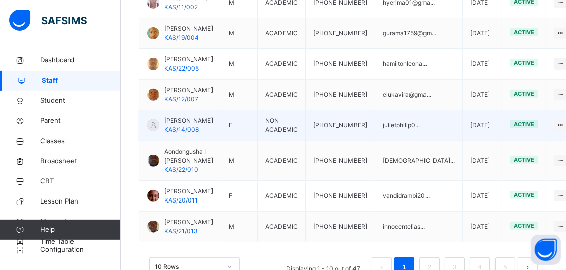
scroll to position [460, 0]
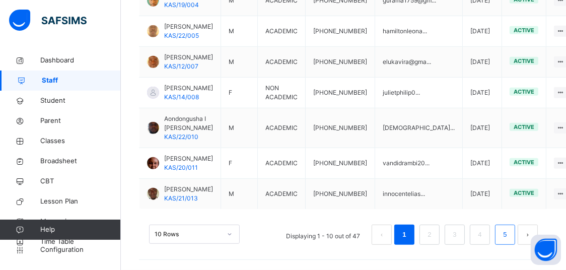
click at [508, 242] on li "5" at bounding box center [505, 235] width 20 height 20
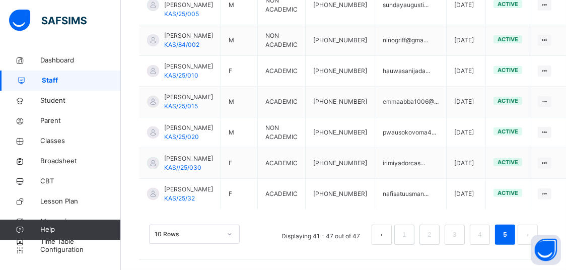
scroll to position [395, 0]
